Goal: Information Seeking & Learning: Learn about a topic

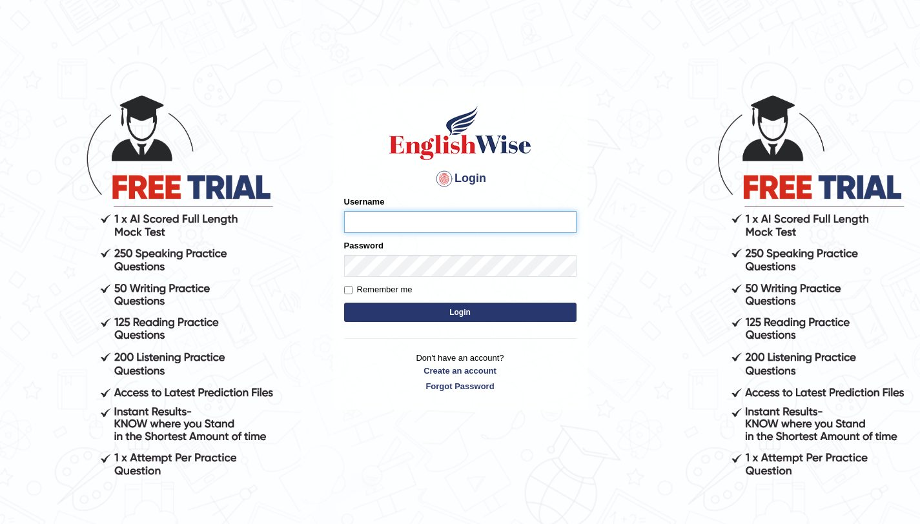
type input "amandeep73"
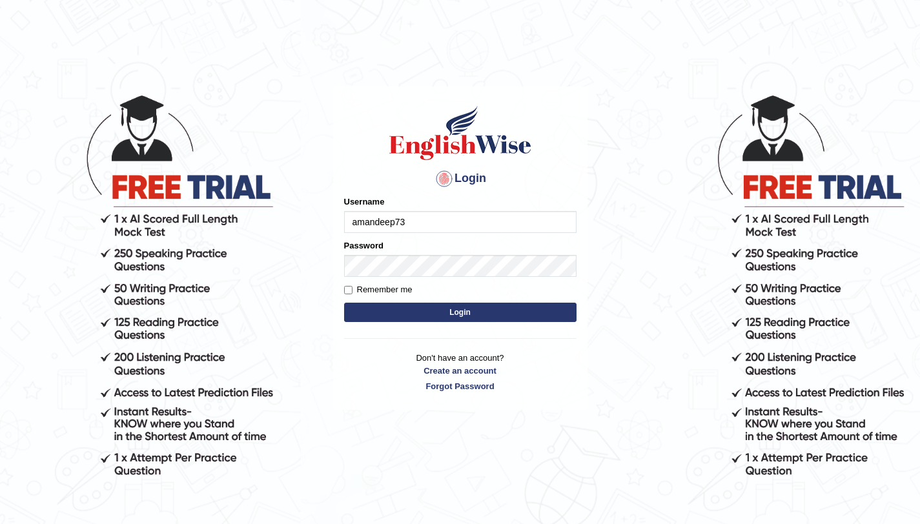
click at [445, 316] on button "Login" at bounding box center [460, 312] width 232 height 19
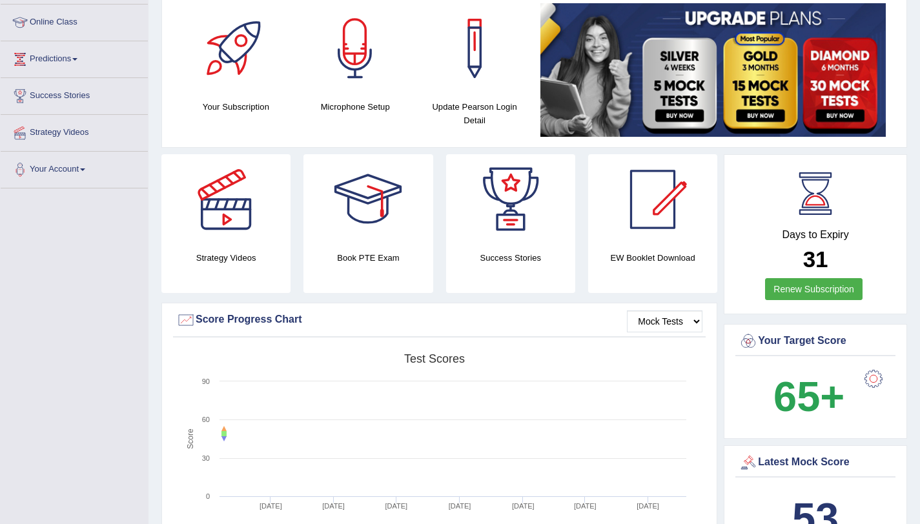
scroll to position [162, 0]
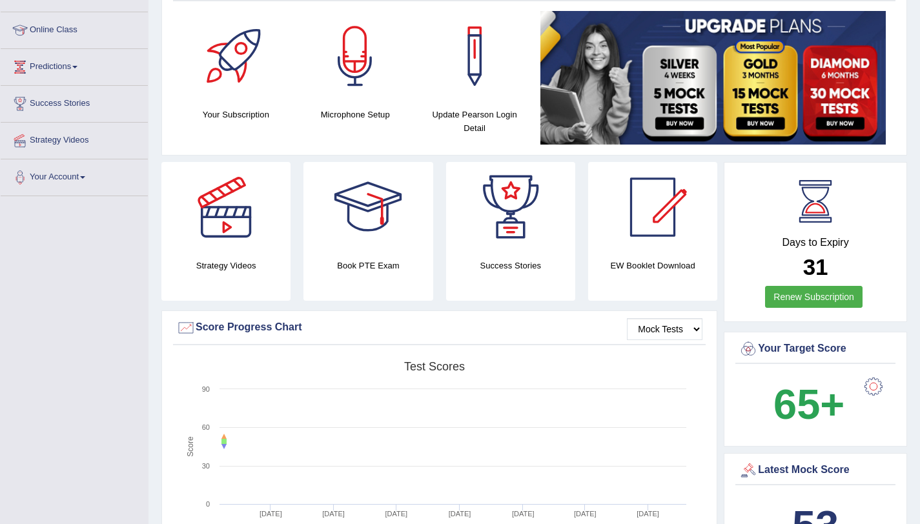
click at [241, 230] on div at bounding box center [226, 207] width 90 height 90
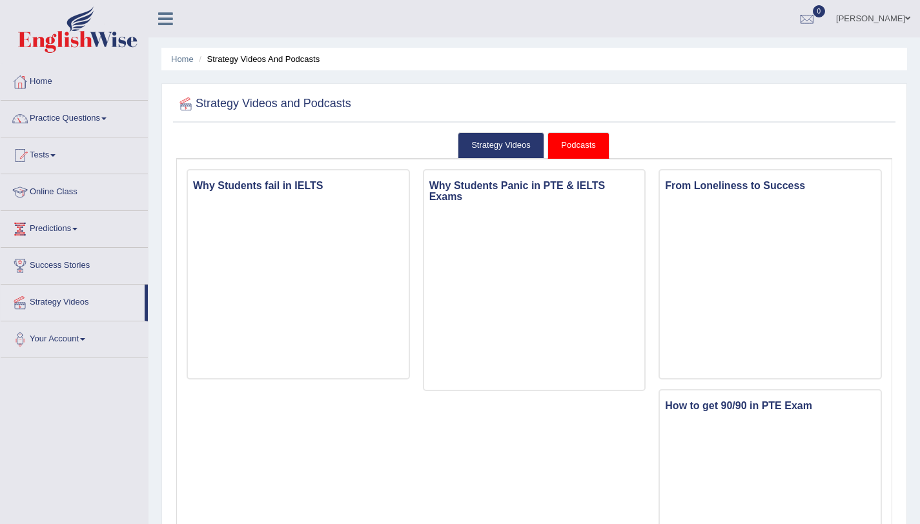
click at [579, 139] on link "Podcasts" at bounding box center [577, 145] width 61 height 26
click at [578, 146] on link "Podcasts" at bounding box center [577, 145] width 61 height 26
click at [527, 143] on link "Strategy Videos" at bounding box center [501, 145] width 86 height 26
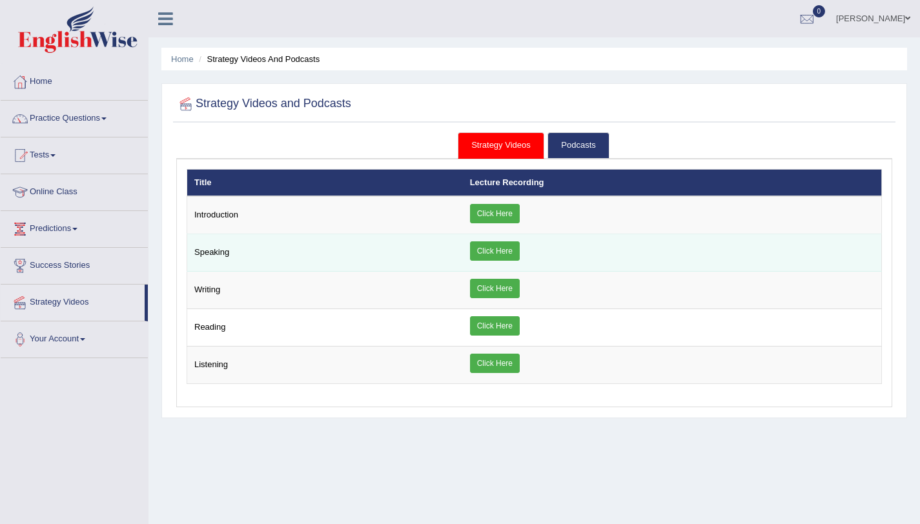
click at [491, 244] on link "Click Here" at bounding box center [495, 250] width 50 height 19
